Goal: Information Seeking & Learning: Learn about a topic

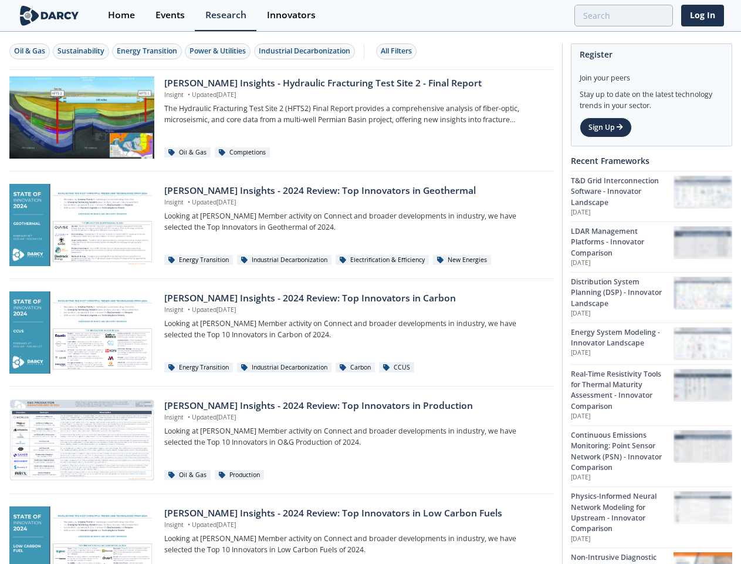
click at [30, 51] on div "Oil & Gas" at bounding box center [29, 51] width 31 height 11
click at [82, 51] on div "Sustainability" at bounding box center [81, 51] width 47 height 11
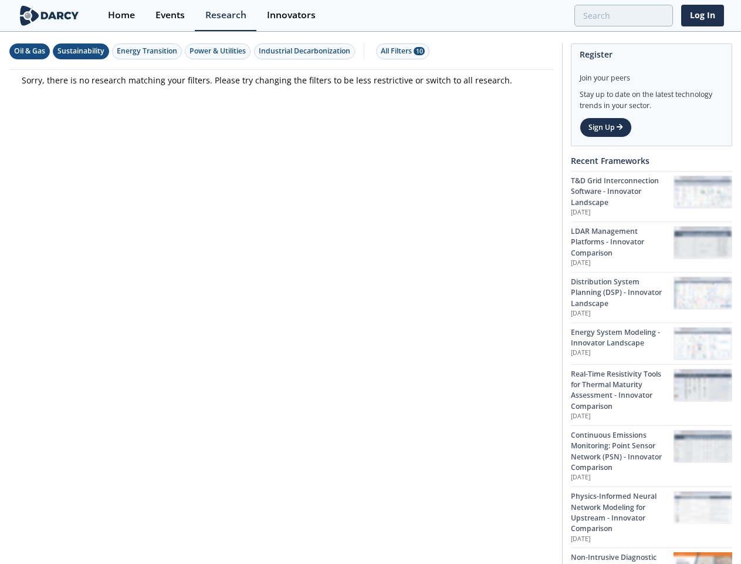
click at [148, 51] on div "Energy Transition" at bounding box center [147, 51] width 60 height 11
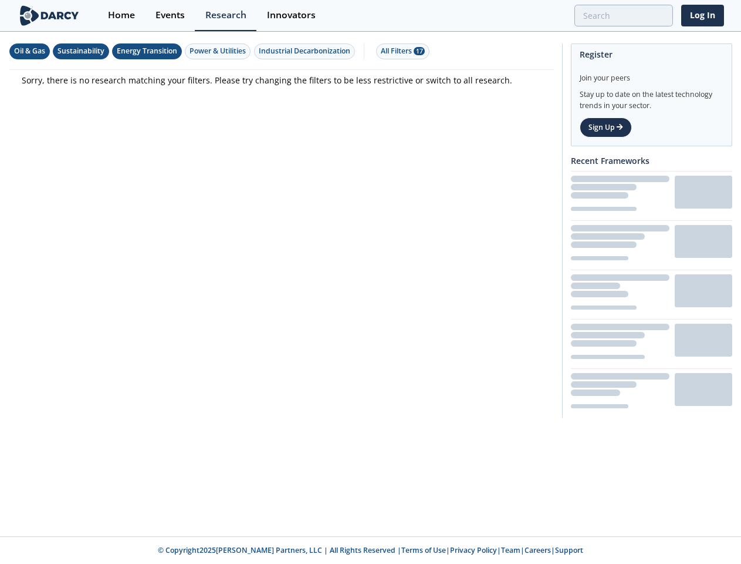
click at [220, 51] on div "Power & Utilities" at bounding box center [218, 51] width 56 height 11
